Goal: Information Seeking & Learning: Get advice/opinions

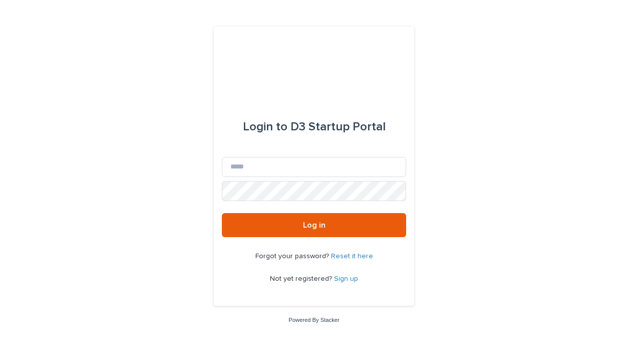
click at [345, 278] on link "Sign up" at bounding box center [346, 278] width 24 height 7
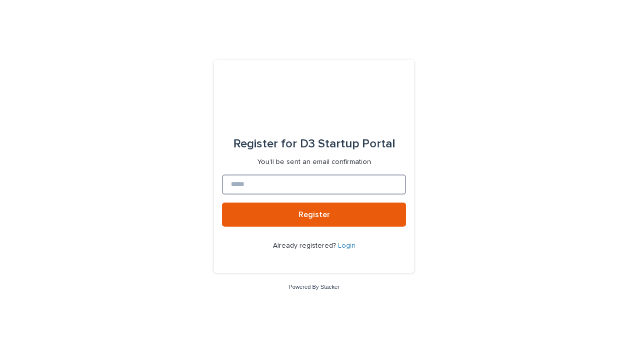
click at [308, 184] on input at bounding box center [314, 184] width 184 height 20
type input "**********"
click at [222, 202] on button "Register" at bounding box center [314, 214] width 184 height 24
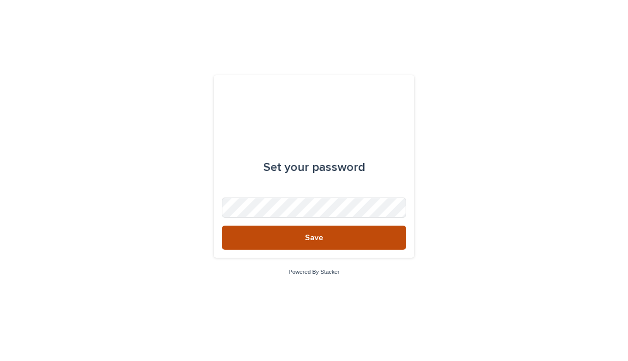
click at [336, 240] on button "Save" at bounding box center [314, 237] width 184 height 24
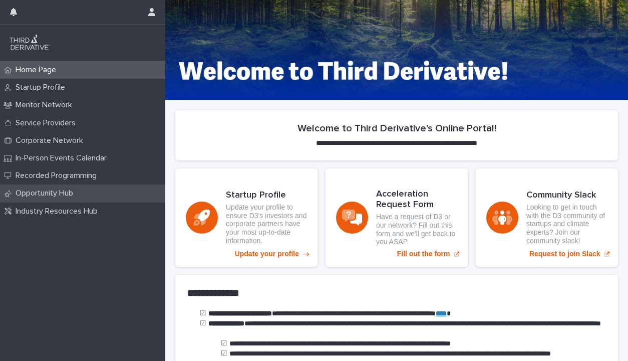
click at [53, 193] on p "Opportunity Hub" at bounding box center [47, 193] width 70 height 10
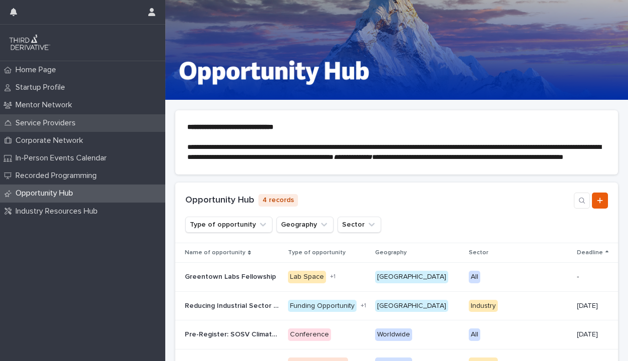
click at [47, 120] on p "Service Providers" at bounding box center [48, 123] width 72 height 10
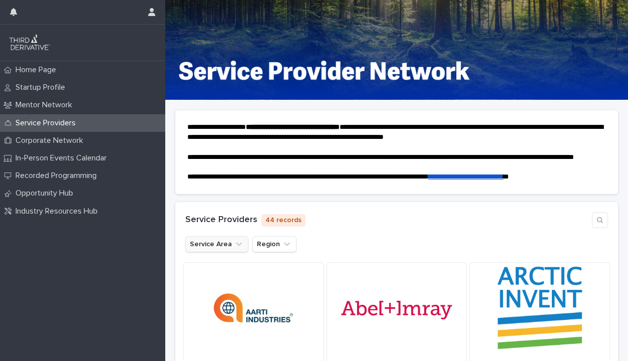
click at [236, 249] on icon "Service Area" at bounding box center [239, 244] width 10 height 10
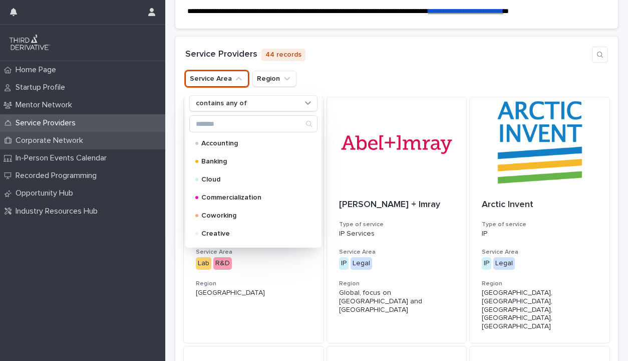
click at [61, 144] on p "Corporate Network" at bounding box center [52, 141] width 80 height 10
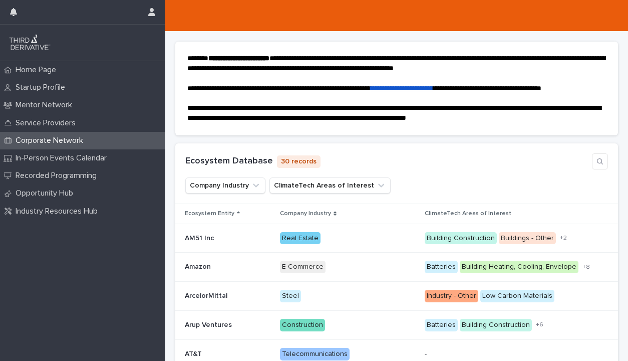
scroll to position [83, 0]
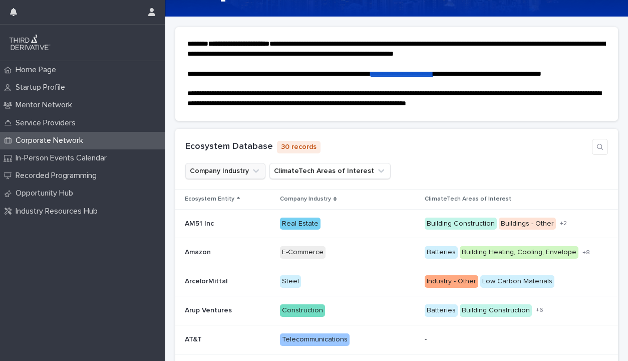
click at [252, 176] on icon "Company Industry" at bounding box center [256, 171] width 10 height 10
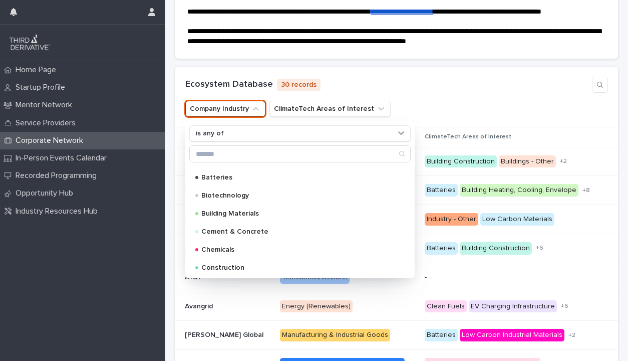
scroll to position [95, 0]
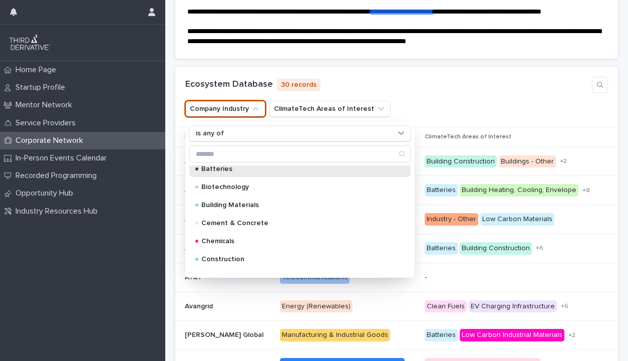
click at [235, 172] on p "Batteries" at bounding box center [297, 168] width 193 height 7
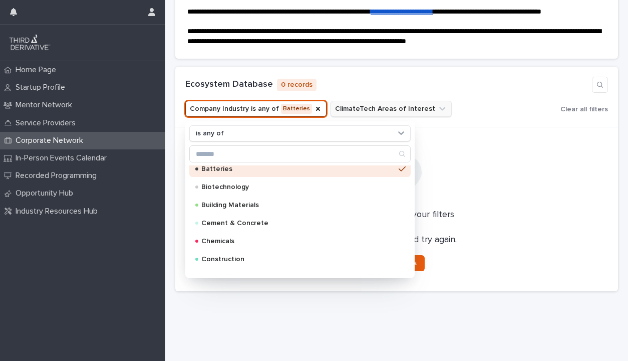
click at [437, 114] on icon "ClimateTech Areas of Interest" at bounding box center [442, 109] width 10 height 10
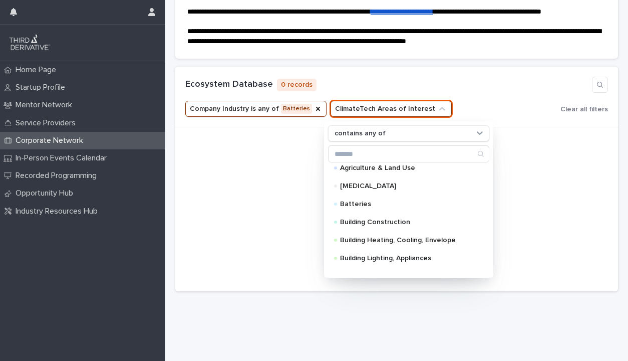
scroll to position [6, 0]
click at [394, 225] on p "Building Construction" at bounding box center [406, 221] width 133 height 7
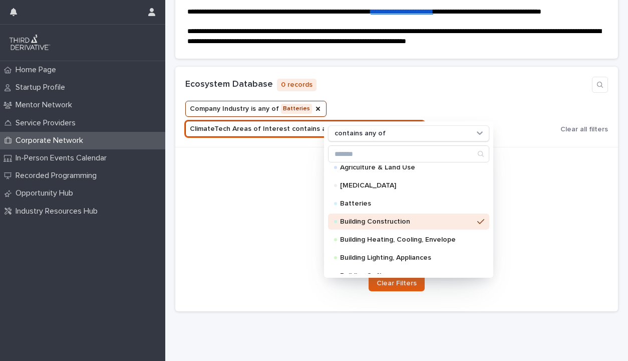
scroll to position [119, 0]
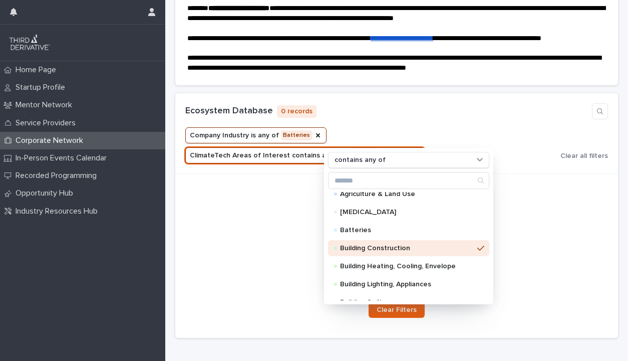
click at [535, 200] on div at bounding box center [396, 222] width 431 height 56
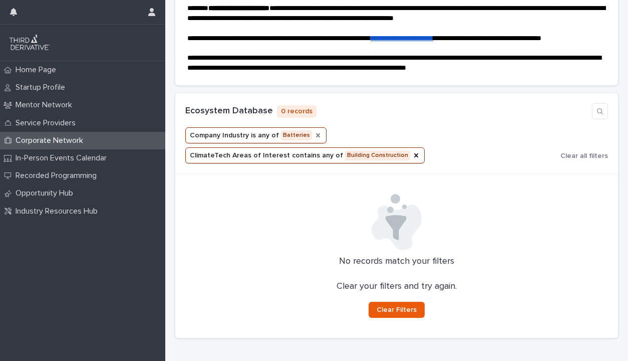
click at [314, 139] on icon "Company Industry" at bounding box center [318, 135] width 8 height 8
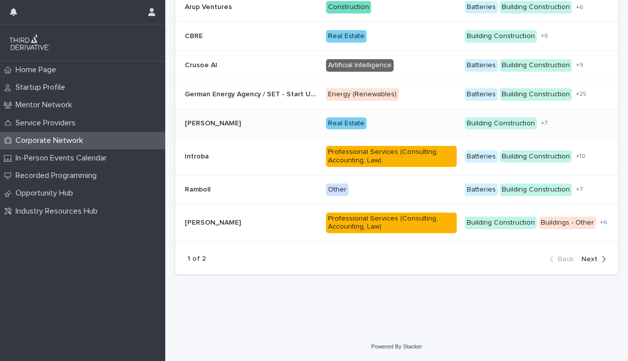
scroll to position [339, 0]
click at [592, 258] on span "Next" at bounding box center [590, 258] width 16 height 7
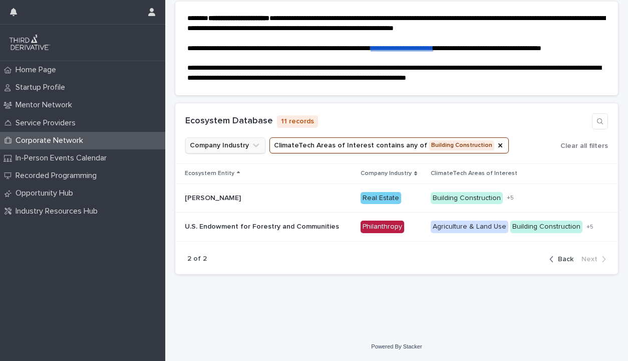
click at [569, 257] on span "Back" at bounding box center [566, 258] width 16 height 7
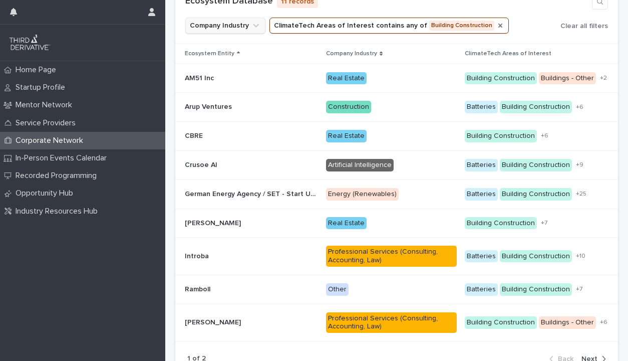
click at [496, 30] on icon "ClimateTech Areas of Interest" at bounding box center [500, 26] width 8 height 8
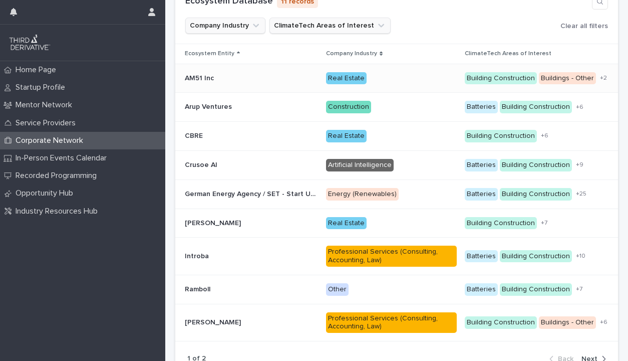
scroll to position [220, 0]
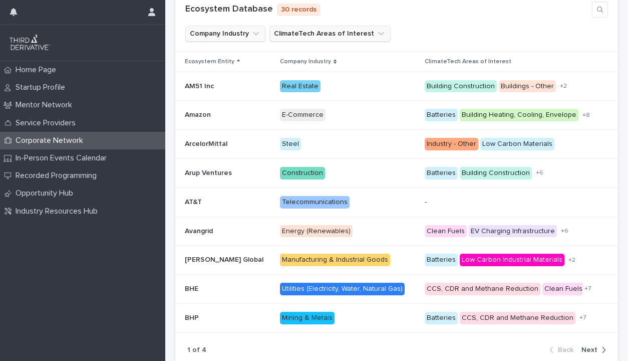
click at [376, 39] on icon "ClimateTech Areas of Interest" at bounding box center [381, 34] width 10 height 10
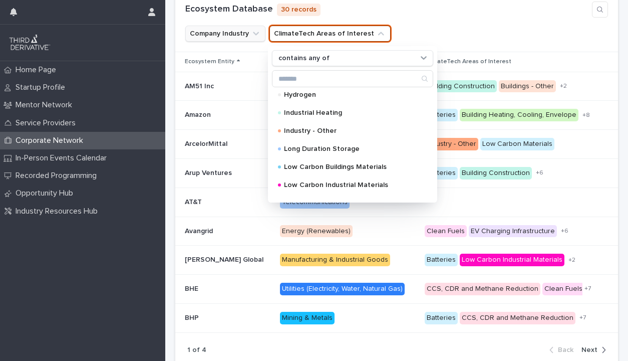
scroll to position [417, 0]
click at [337, 154] on p "Long Duration Storage" at bounding box center [350, 150] width 133 height 7
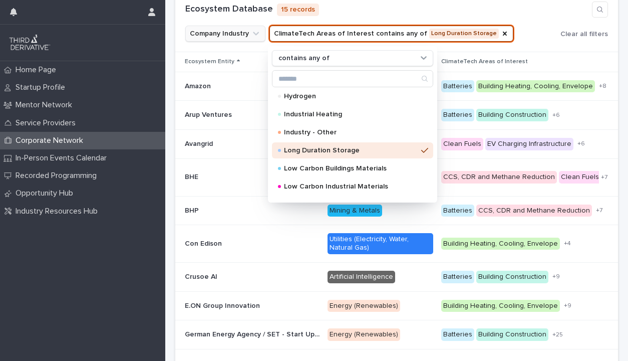
click at [539, 30] on div "Ecosystem Database 15 records Company Industry ClimateTech Areas of Interest co…" at bounding box center [396, 21] width 443 height 61
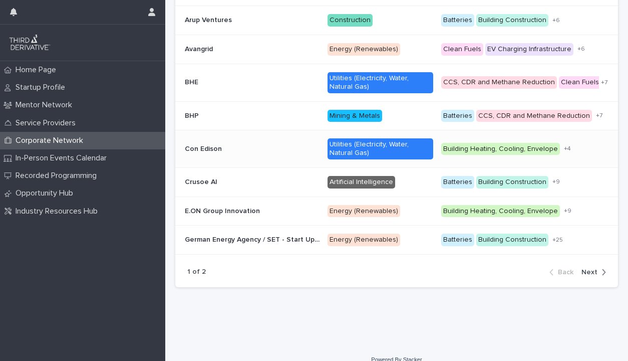
scroll to position [339, 0]
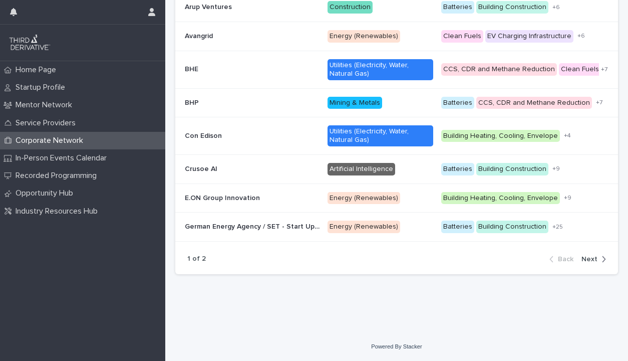
click at [594, 257] on span "Next" at bounding box center [590, 258] width 16 height 7
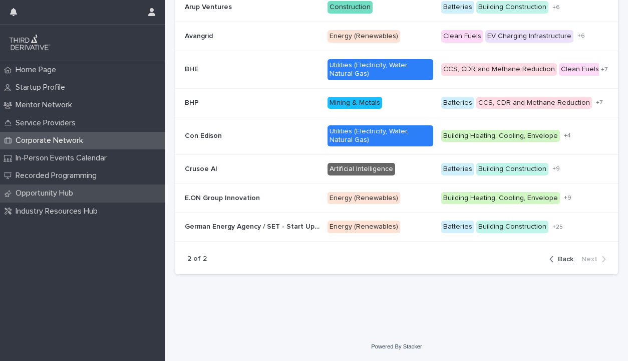
scroll to position [268, 0]
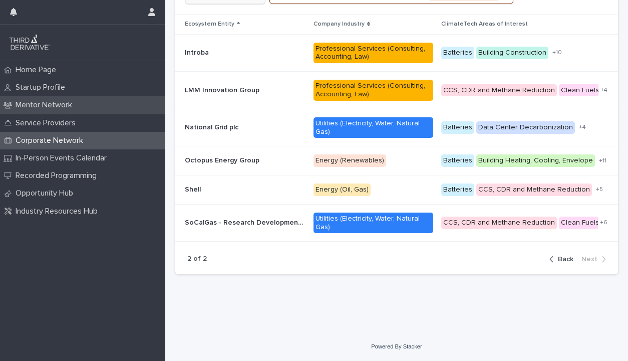
click at [49, 103] on p "Mentor Network" at bounding box center [46, 105] width 69 height 10
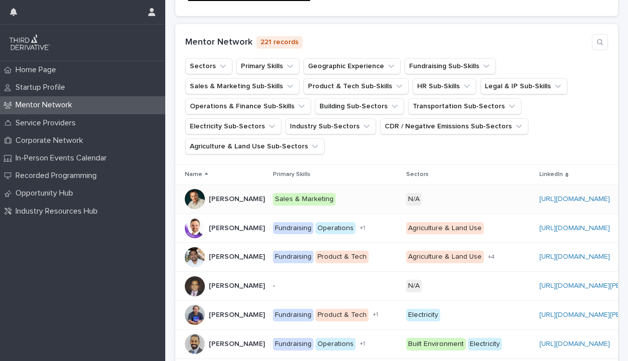
scroll to position [168, 0]
click at [315, 114] on button "Building Sub-Sectors" at bounding box center [359, 106] width 89 height 16
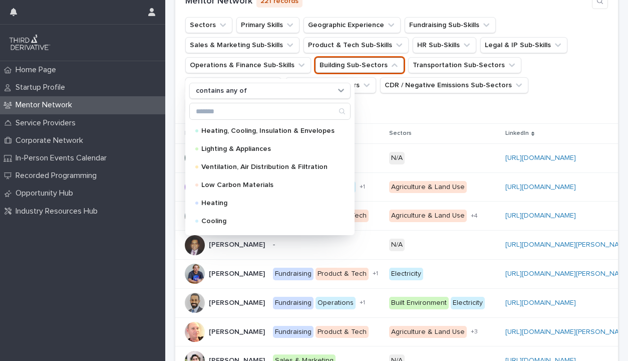
scroll to position [0, 0]
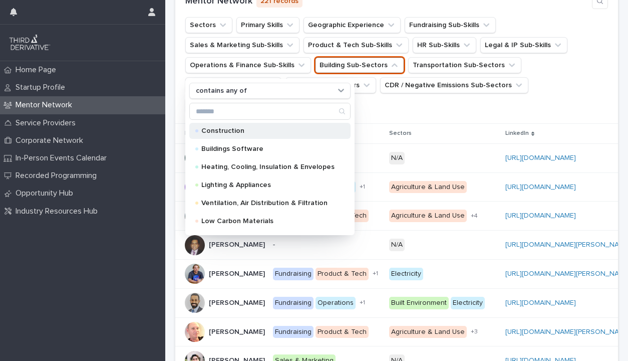
click at [248, 134] on p "Construction" at bounding box center [267, 130] width 133 height 7
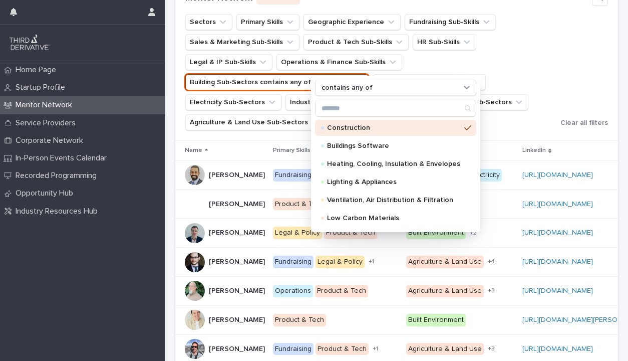
click at [572, 82] on div "Sectors Primary Skills Geographic Experience Fundraising Sub-Skills Sales & Mar…" at bounding box center [396, 72] width 423 height 116
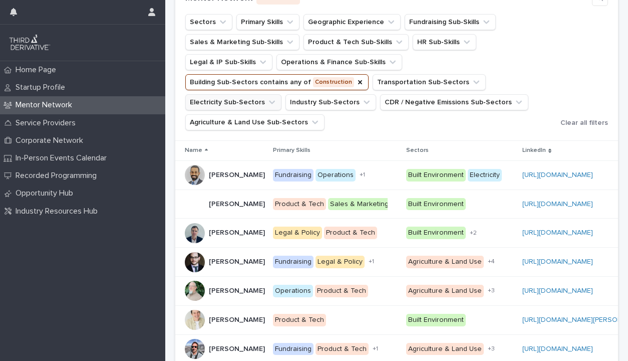
click at [277, 102] on icon "Electricity Sub-Sectors" at bounding box center [272, 102] width 10 height 10
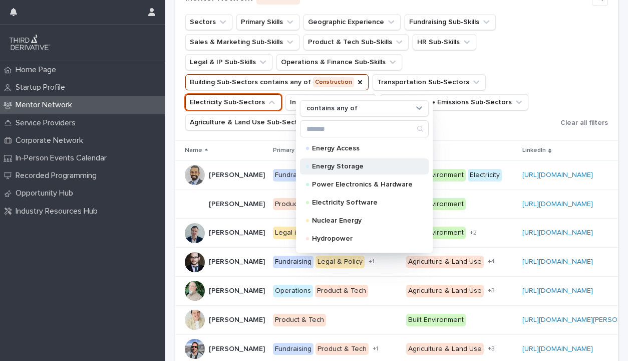
click at [338, 170] on p "Energy Storage" at bounding box center [362, 166] width 101 height 7
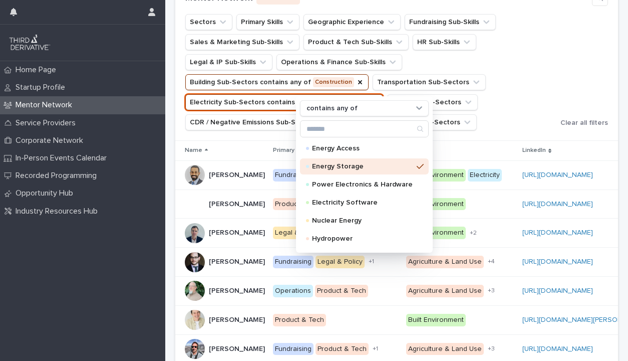
click at [565, 83] on div "Sectors Primary Skills Geographic Experience Fundraising Sub-Skills Sales & Mar…" at bounding box center [396, 72] width 423 height 116
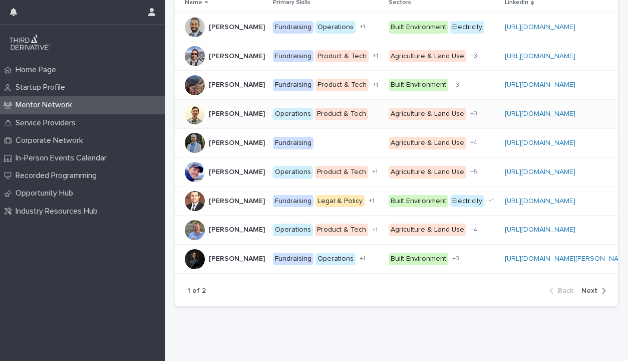
scroll to position [357, 0]
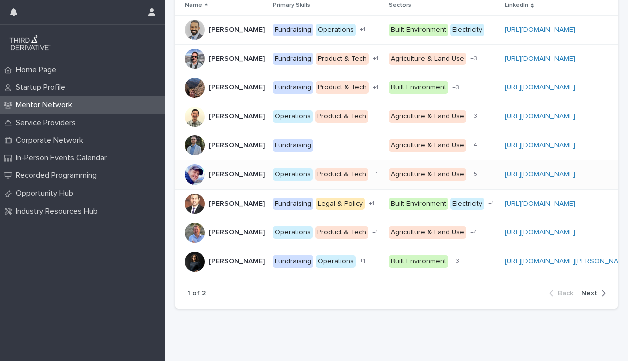
click at [512, 175] on link "https://www.linkedin.com/in/jonathanweitz/" at bounding box center [540, 174] width 71 height 7
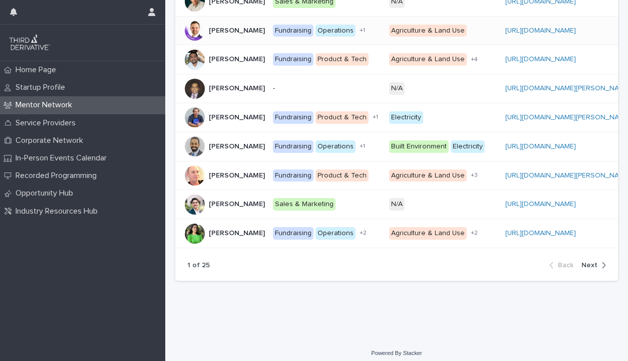
scroll to position [366, 0]
click at [596, 266] on span "Next" at bounding box center [590, 264] width 16 height 7
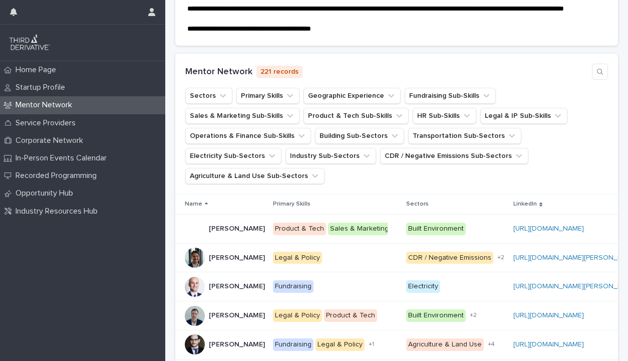
scroll to position [138, 0]
click at [320, 175] on icon "Agriculture & Land Use Sub-Sectors" at bounding box center [315, 176] width 10 height 10
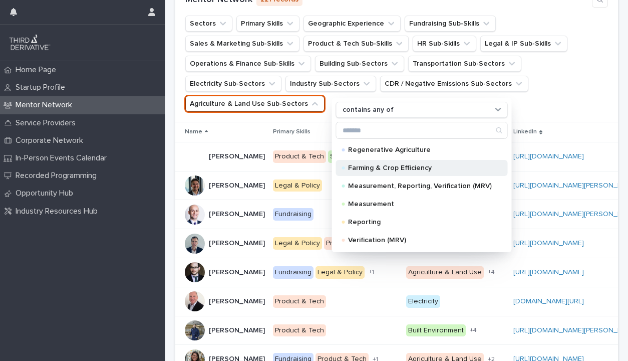
scroll to position [223, 0]
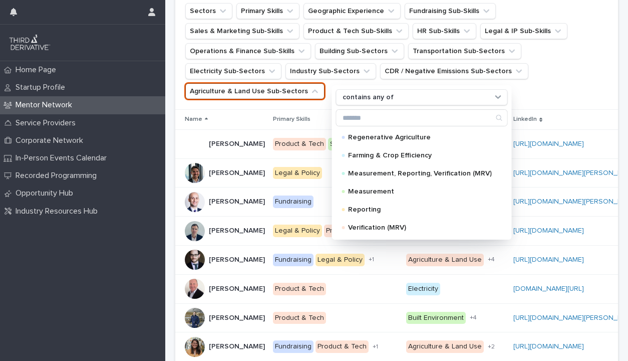
click at [483, 94] on ul "Sectors Primary Skills Geographic Experience Fundraising Sub-Skills Sales & Mar…" at bounding box center [396, 51] width 427 height 100
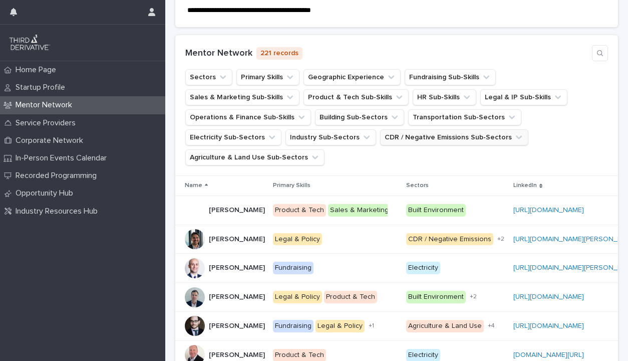
scroll to position [149, 0]
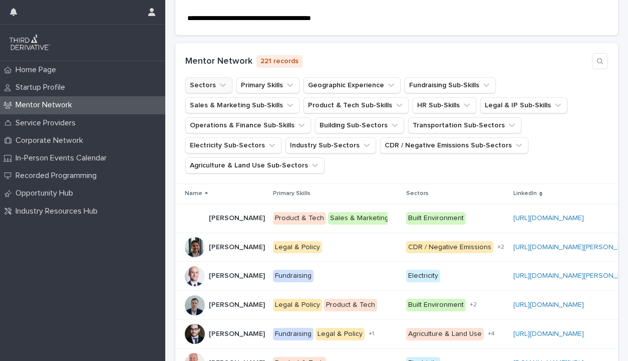
click at [220, 90] on icon "Sectors" at bounding box center [223, 85] width 10 height 10
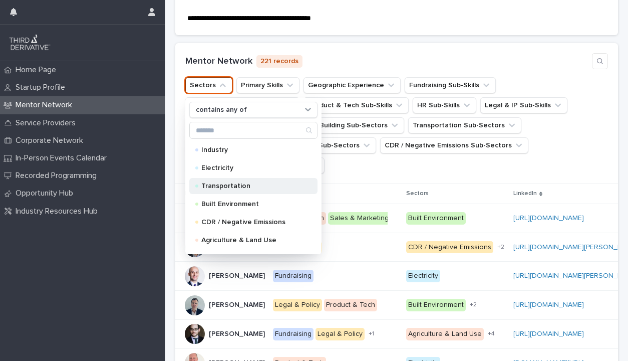
scroll to position [10, 0]
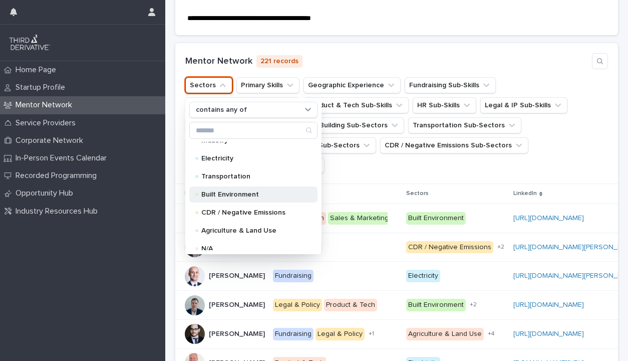
click at [235, 202] on div "Built Environment" at bounding box center [253, 194] width 128 height 16
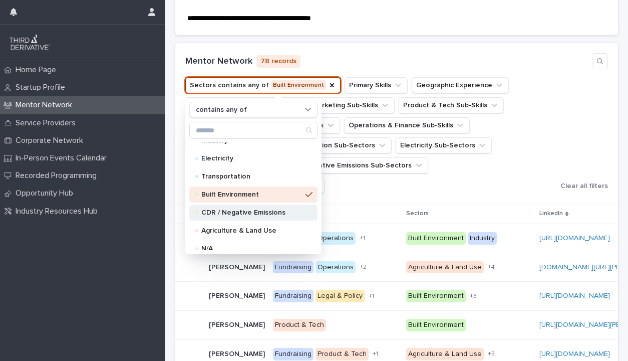
scroll to position [16, 0]
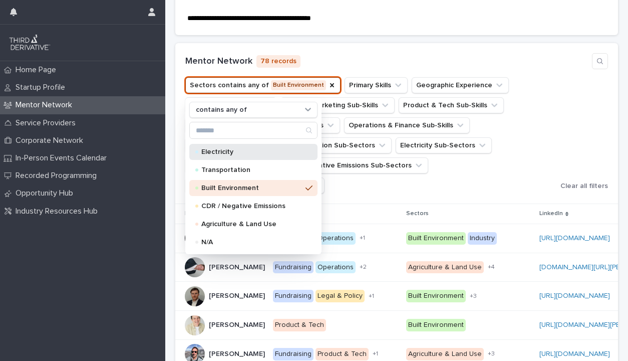
click at [207, 155] on p "Electricity" at bounding box center [251, 151] width 100 height 7
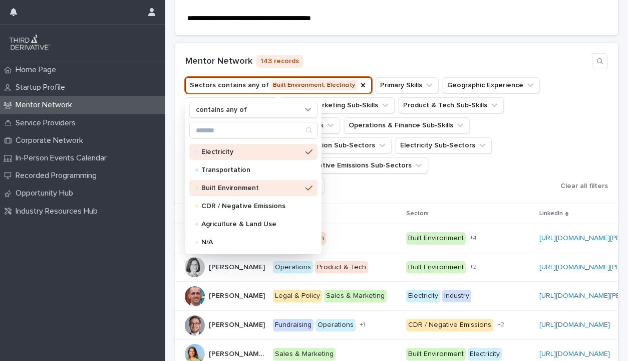
click at [582, 110] on div "Sectors contains any of Built Environment, Electricity contains any of Industry…" at bounding box center [396, 135] width 423 height 116
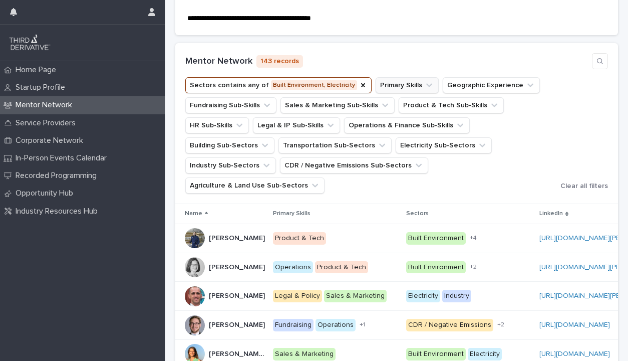
click at [411, 93] on button "Primary Skills" at bounding box center [407, 85] width 63 height 16
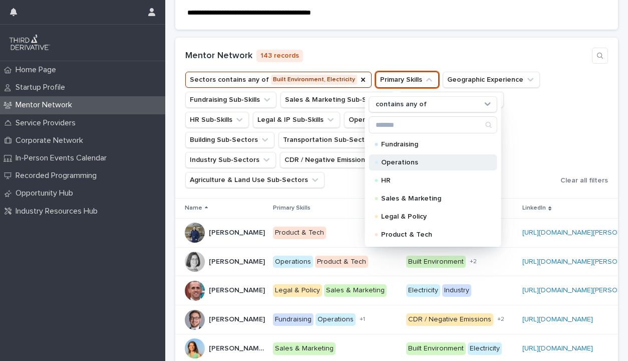
click at [400, 170] on div "Operations" at bounding box center [433, 162] width 128 height 16
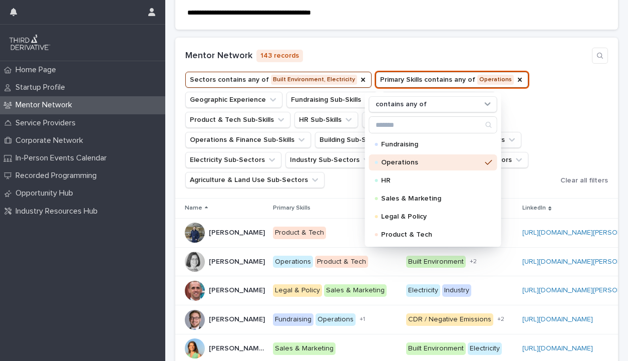
scroll to position [164, 0]
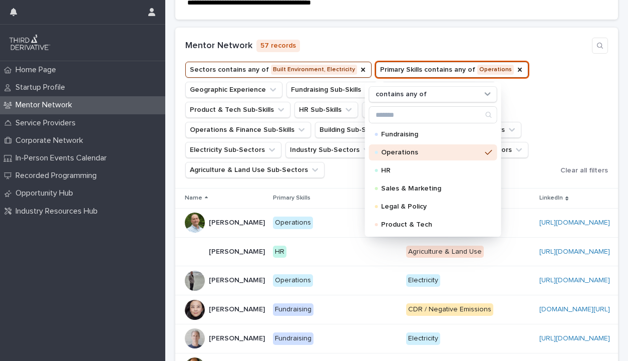
click at [569, 103] on div "Sectors contains any of Built Environment, Electricity Primary Skills contains …" at bounding box center [396, 120] width 423 height 116
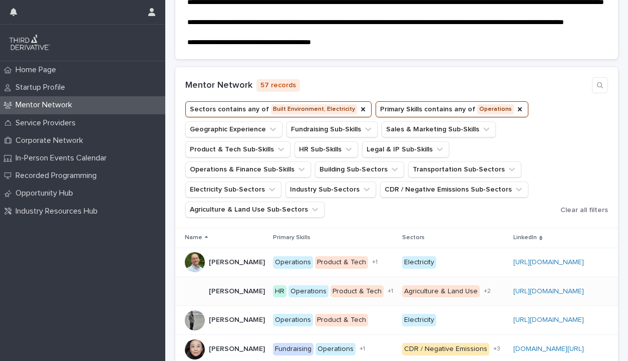
scroll to position [102, 0]
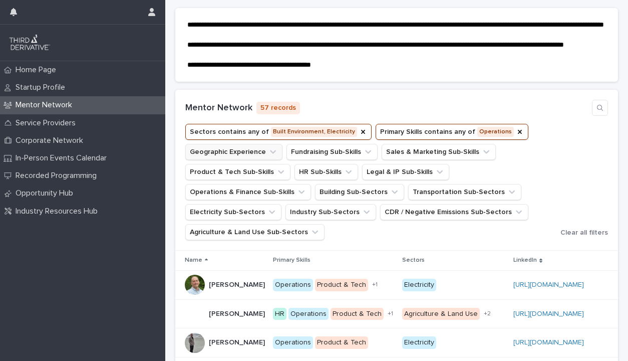
click at [270, 154] on icon "Geographic Experience" at bounding box center [273, 152] width 6 height 4
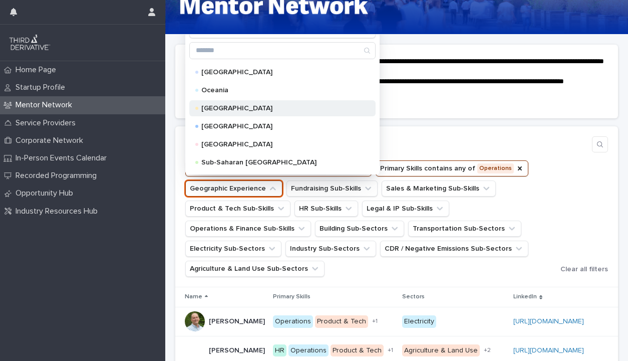
scroll to position [0, 0]
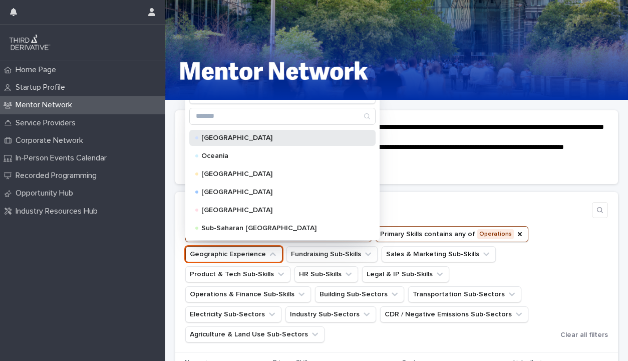
click at [238, 146] on div "[GEOGRAPHIC_DATA]" at bounding box center [282, 138] width 186 height 16
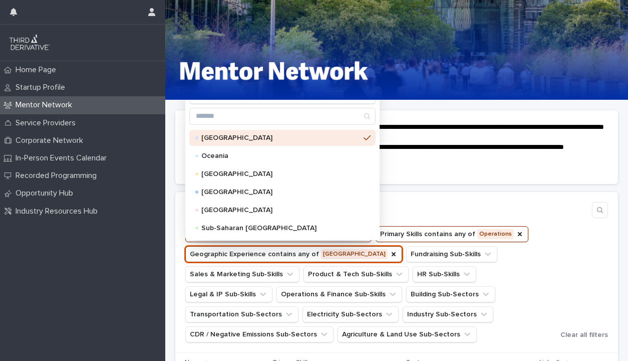
click at [452, 218] on div "Mentor Network 52 records Sectors contains any of Built Environment, Electricit…" at bounding box center [396, 272] width 443 height 161
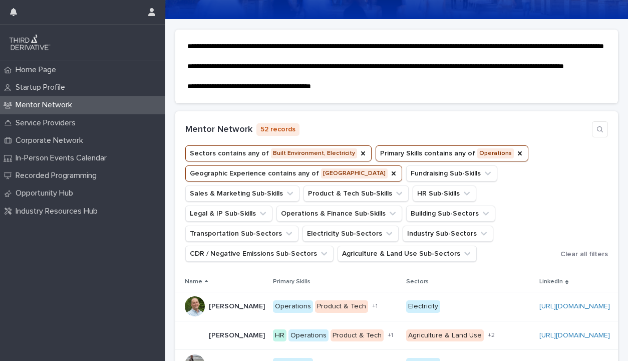
scroll to position [84, 0]
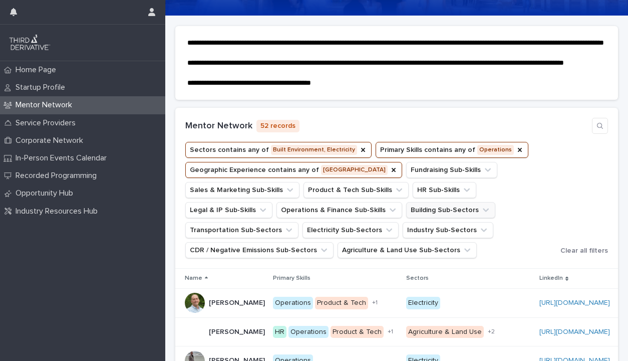
click at [483, 212] on icon "Building Sub-Sectors" at bounding box center [486, 210] width 6 height 4
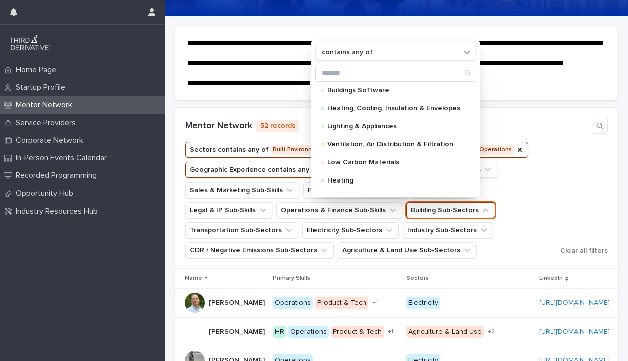
scroll to position [0, 0]
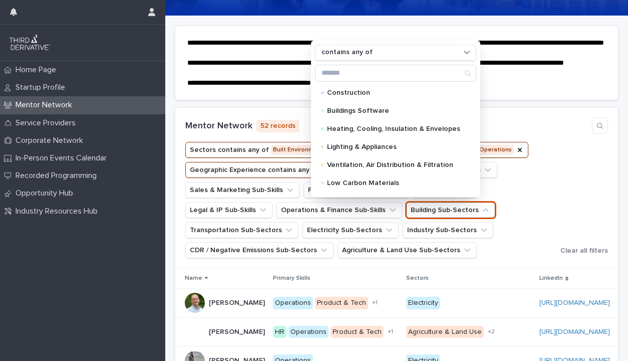
click at [544, 167] on ul "Sectors contains any of Built Environment, Electricity Primary Skills contains …" at bounding box center [370, 200] width 375 height 120
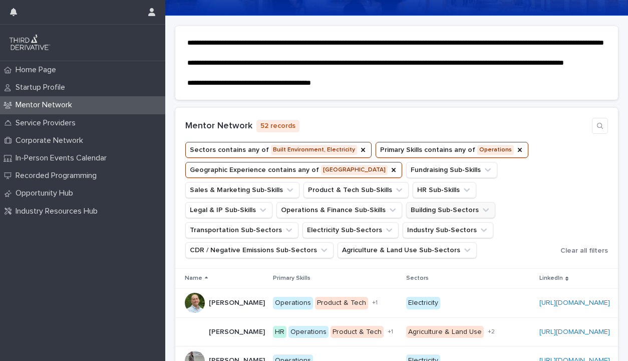
click at [481, 215] on icon "Building Sub-Sectors" at bounding box center [486, 210] width 10 height 10
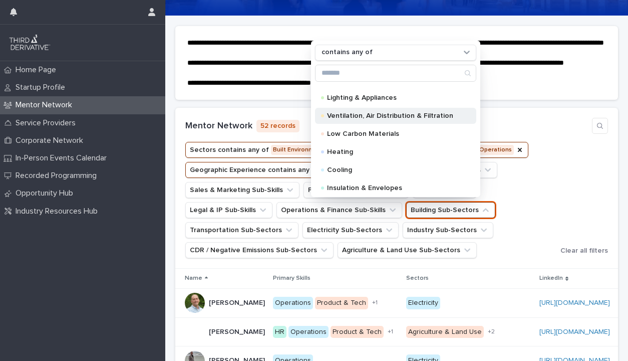
scroll to position [88, 0]
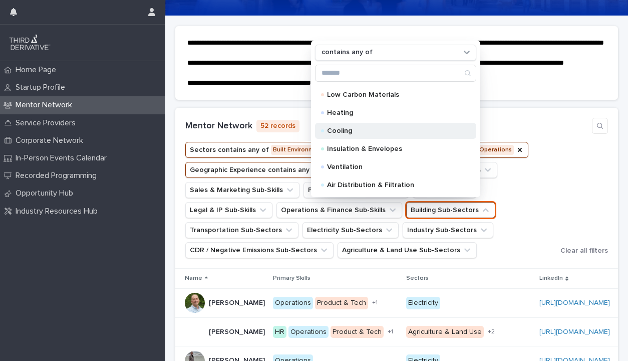
click at [353, 139] on div "Cooling" at bounding box center [395, 131] width 161 height 16
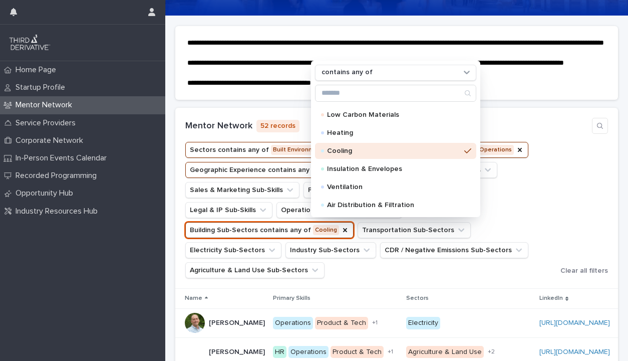
click at [513, 241] on ul "Sectors contains any of Built Environment, Electricity Primary Skills contains …" at bounding box center [370, 210] width 375 height 140
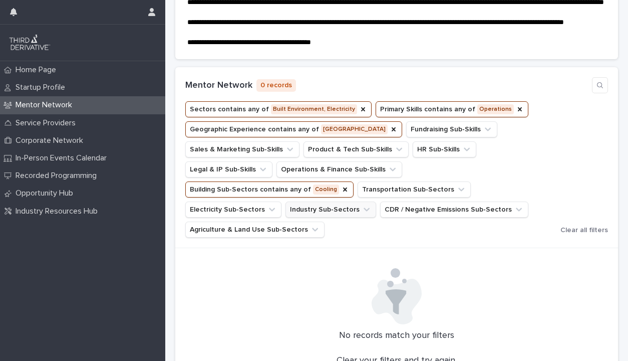
scroll to position [135, 0]
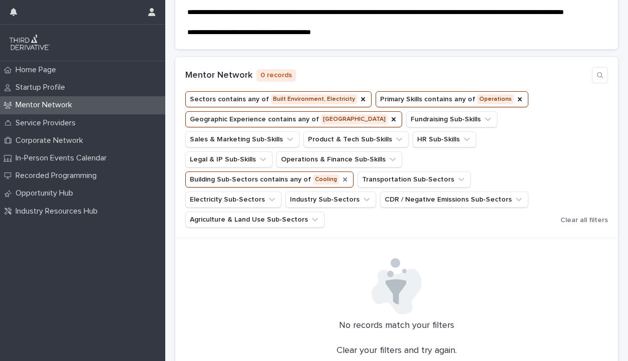
click at [349, 179] on icon "Building Sub-Sectors" at bounding box center [345, 179] width 8 height 8
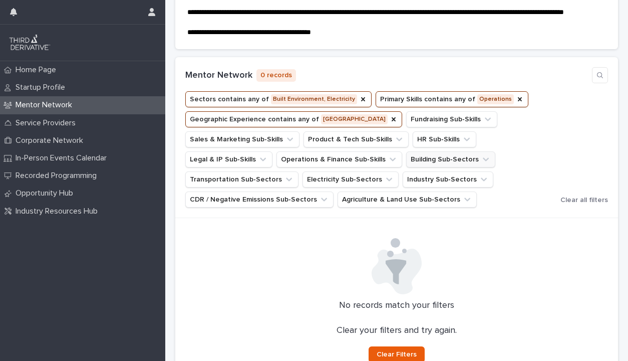
scroll to position [209, 0]
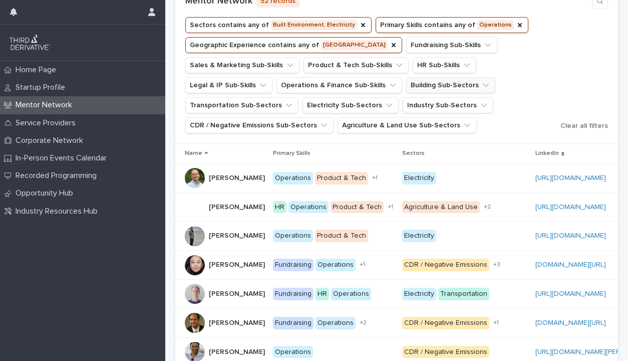
click at [481, 90] on icon "Building Sub-Sectors" at bounding box center [486, 85] width 10 height 10
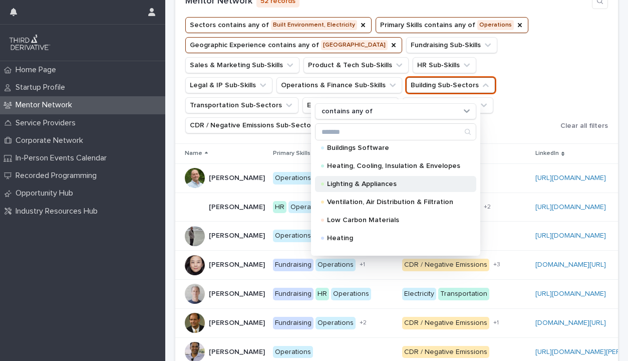
scroll to position [30, 0]
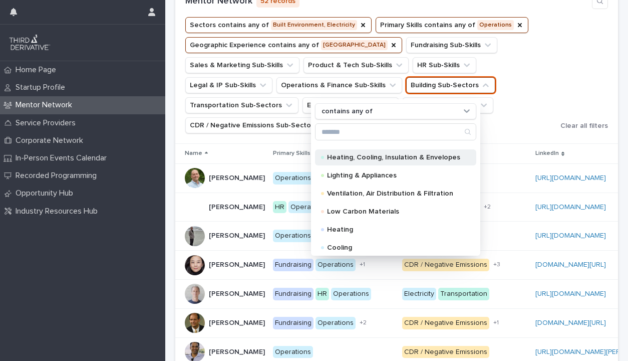
click at [368, 161] on p "Heating, Cooling, Insulation & Envelopes" at bounding box center [393, 157] width 133 height 7
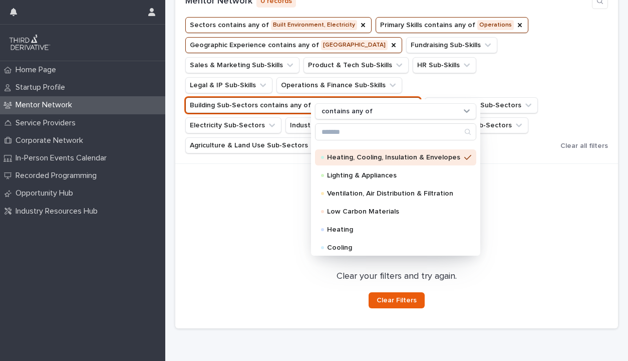
click at [416, 104] on icon "Building Sub-Sectors" at bounding box center [412, 105] width 8 height 8
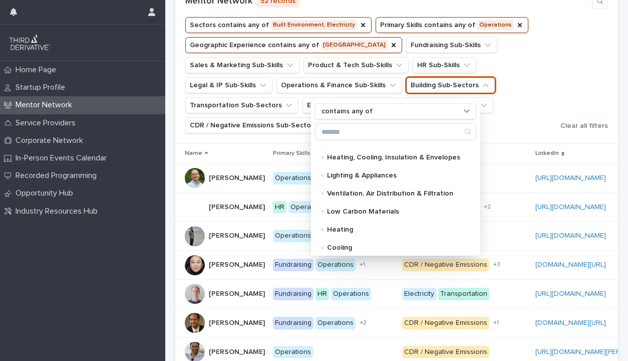
click at [540, 123] on ul "Sectors contains any of Built Environment, Electricity Primary Skills contains …" at bounding box center [370, 75] width 375 height 120
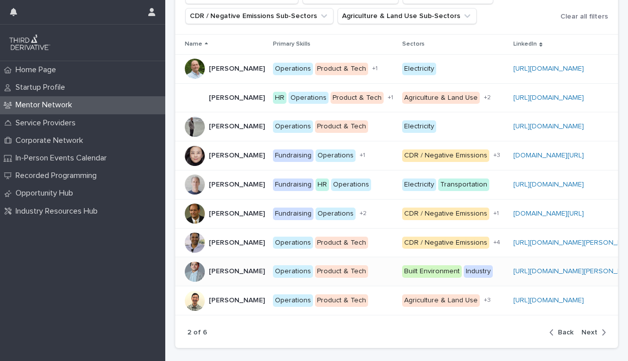
scroll to position [319, 0]
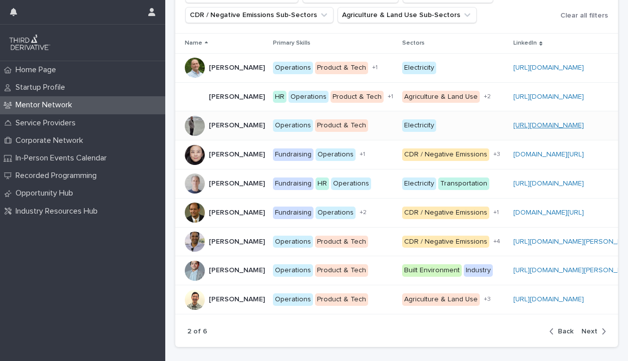
click at [518, 129] on link "[URL][DOMAIN_NAME]" at bounding box center [548, 125] width 71 height 7
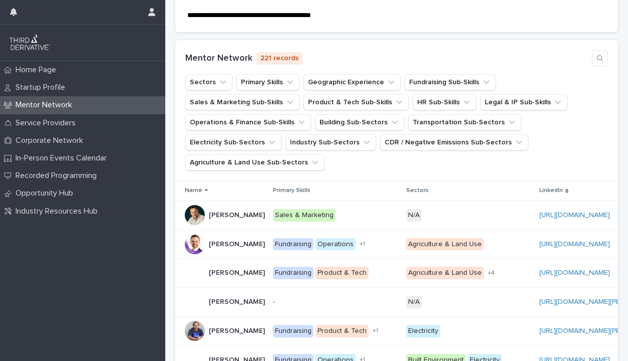
scroll to position [153, 0]
